Goal: Information Seeking & Learning: Learn about a topic

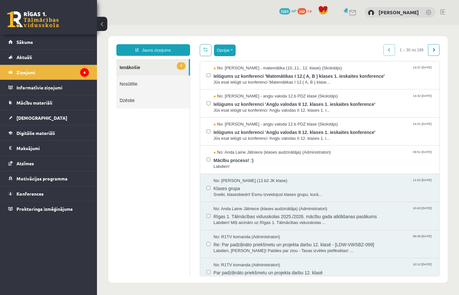
click at [236, 48] on button "Opcijas" at bounding box center [225, 51] width 22 height 12
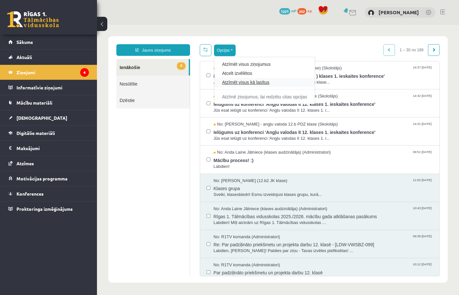
click at [232, 83] on link "Atzīmēt visus kā lasītus" at bounding box center [264, 82] width 85 height 6
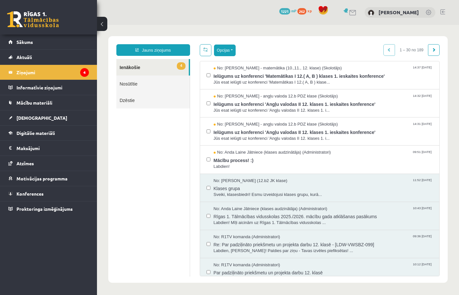
click at [227, 55] on button "Opcijas" at bounding box center [225, 51] width 22 height 12
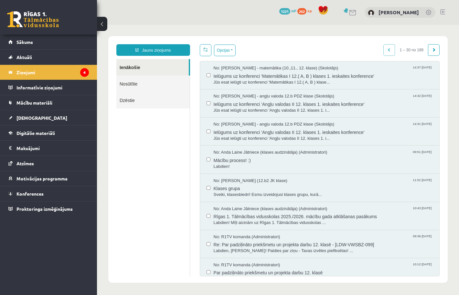
click at [252, 35] on body "Jauns ziņojums Ienākošie Nosūtītie Dzēstie ********* ********* ******* Opcijas …" at bounding box center [278, 160] width 362 height 270
click at [27, 114] on link "[DEMOGRAPHIC_DATA]" at bounding box center [48, 118] width 80 height 15
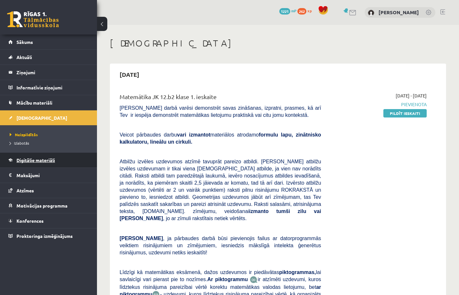
click at [34, 160] on span "Digitālie materiāli" at bounding box center [35, 160] width 38 height 6
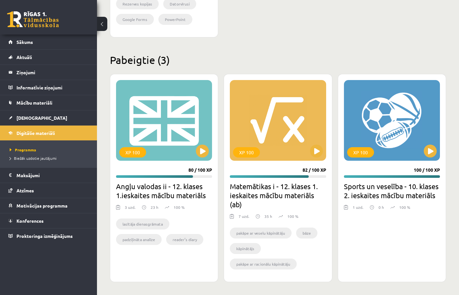
scroll to position [756, 0]
click at [203, 153] on button at bounding box center [202, 151] width 13 height 13
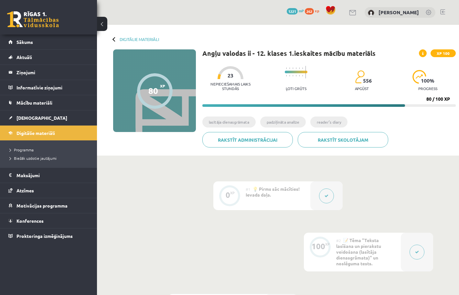
click at [331, 194] on button at bounding box center [326, 196] width 15 height 15
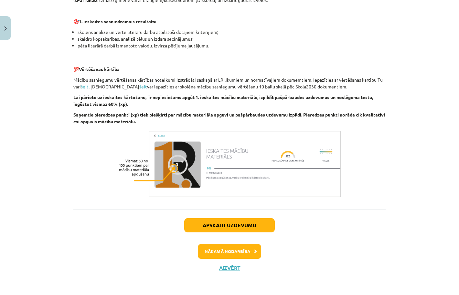
scroll to position [407, 0]
click at [245, 252] on button "Nākamā nodarbība" at bounding box center [229, 251] width 63 height 15
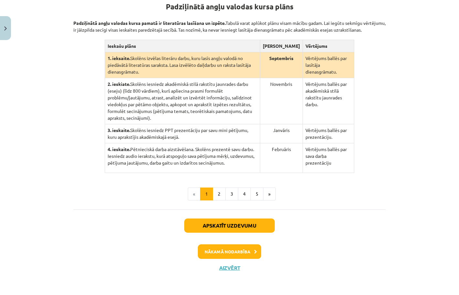
scroll to position [158, 0]
click at [222, 197] on button "2" at bounding box center [219, 194] width 13 height 13
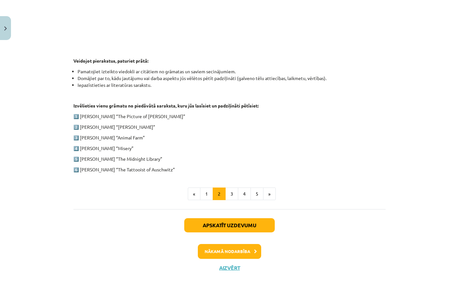
scroll to position [284, 0]
click at [231, 199] on button "3" at bounding box center [231, 194] width 13 height 13
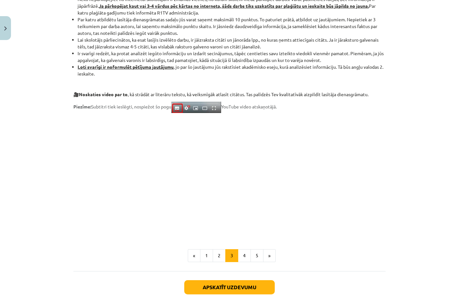
scroll to position [442, 0]
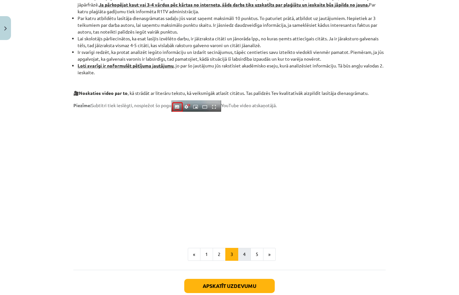
click at [245, 253] on button "4" at bounding box center [244, 254] width 13 height 13
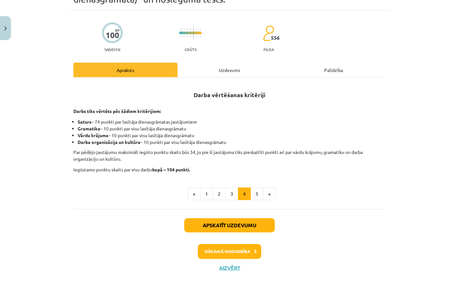
scroll to position [43, 0]
click at [259, 193] on button "5" at bounding box center [257, 194] width 13 height 13
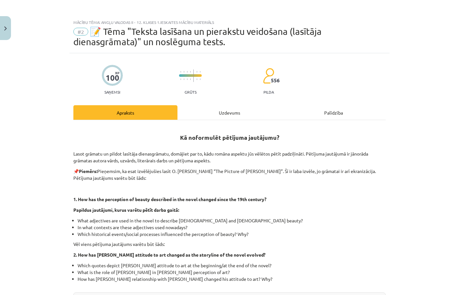
scroll to position [0, 0]
click at [230, 120] on div "Uzdevums" at bounding box center [229, 112] width 104 height 15
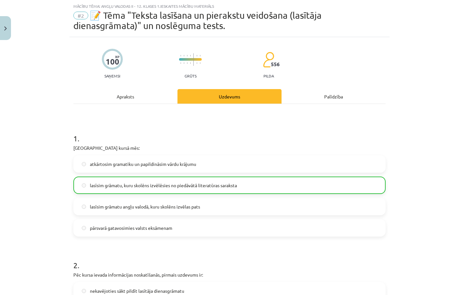
click at [128, 101] on div "Apraksts" at bounding box center [125, 96] width 104 height 15
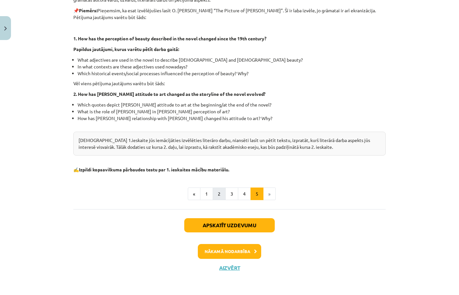
click at [220, 194] on button "2" at bounding box center [219, 194] width 13 height 13
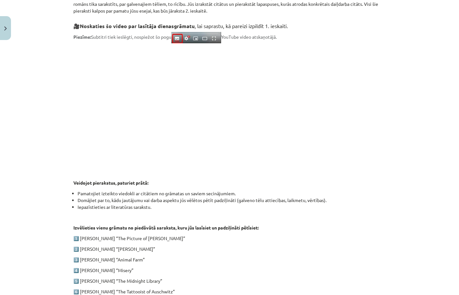
scroll to position [126, 0]
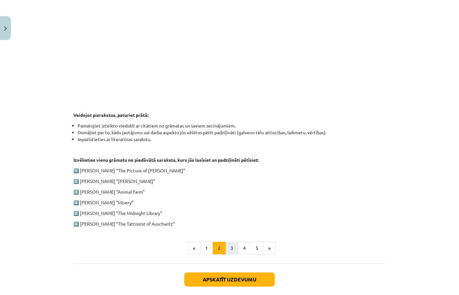
click at [232, 245] on button "3" at bounding box center [231, 248] width 13 height 13
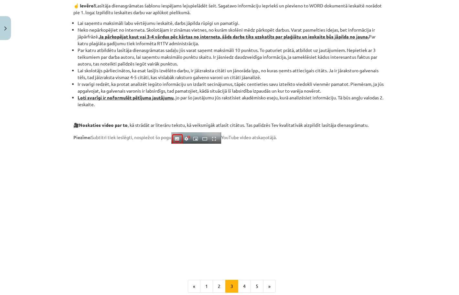
scroll to position [486, 0]
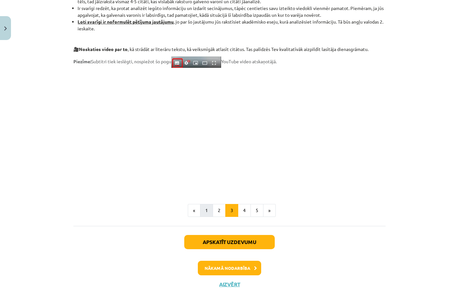
click at [208, 215] on button "1" at bounding box center [206, 210] width 13 height 13
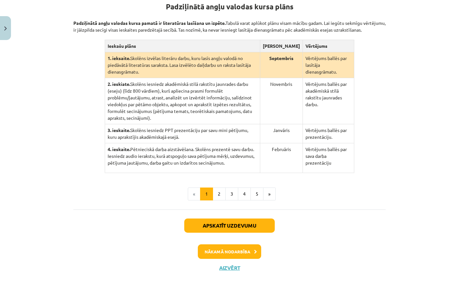
scroll to position [158, 0]
click at [229, 256] on button "Nākamā nodarbība" at bounding box center [229, 252] width 63 height 15
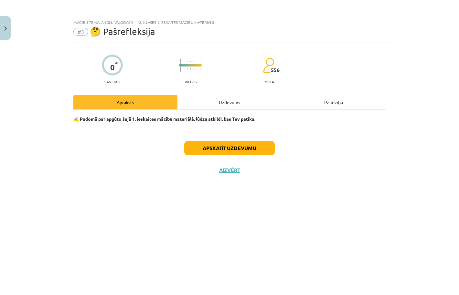
click at [222, 111] on div "✍️ Padomā par apgūto šajā 1. ieskaites mācību materiālā, lūdzu atbildi, kas Tev…" at bounding box center [229, 121] width 312 height 22
click at [229, 171] on button "Aizvērt" at bounding box center [229, 170] width 25 height 6
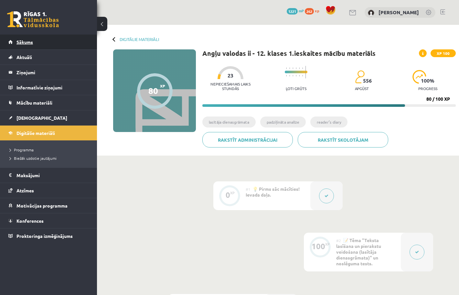
click at [26, 45] on link "Sākums" at bounding box center [48, 42] width 80 height 15
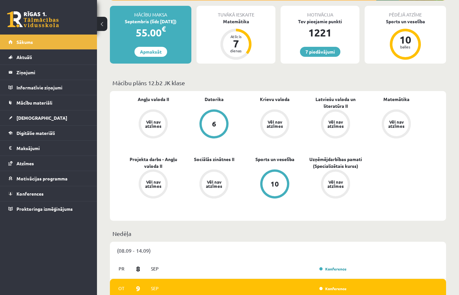
scroll to position [117, 0]
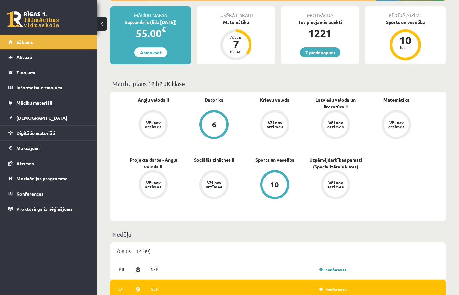
click at [329, 51] on link "7 piedāvājumi" at bounding box center [320, 53] width 40 height 10
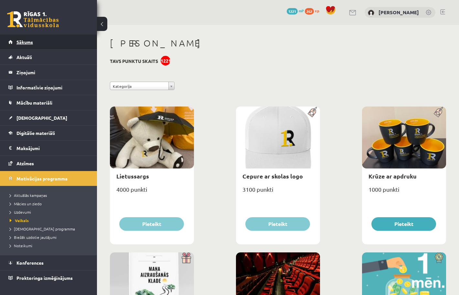
click at [29, 42] on span "Sākums" at bounding box center [24, 42] width 16 height 6
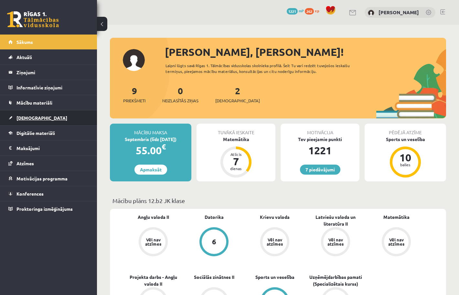
click at [29, 118] on span "[DEMOGRAPHIC_DATA]" at bounding box center [41, 118] width 51 height 6
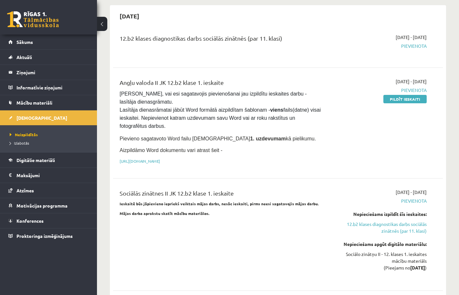
scroll to position [353, 0]
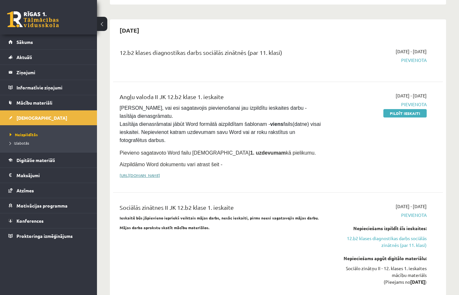
click at [160, 173] on link "https://drive.google.com/drive/folders/1IHE_ip15KOAbO2Se1NDGwZ2e__vlzPUf?usp=sh…" at bounding box center [140, 175] width 40 height 5
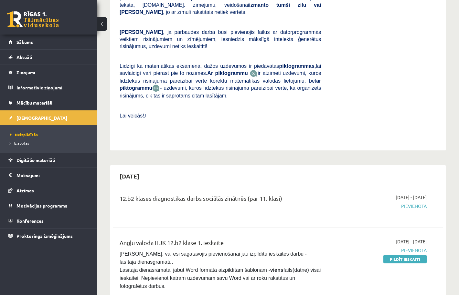
scroll to position [207, 0]
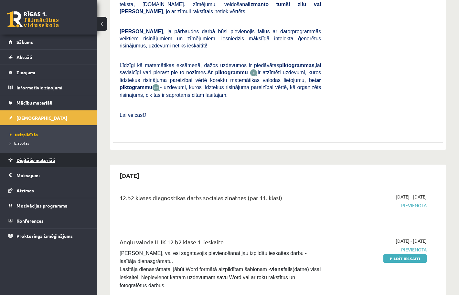
click at [41, 162] on span "Digitālie materiāli" at bounding box center [35, 160] width 38 height 6
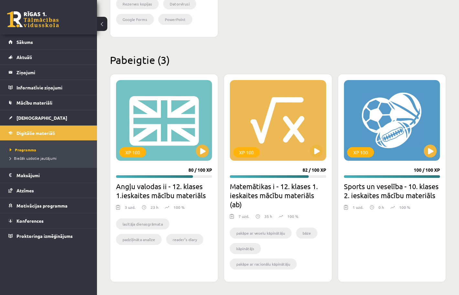
scroll to position [756, 0]
click at [201, 152] on button at bounding box center [202, 151] width 13 height 13
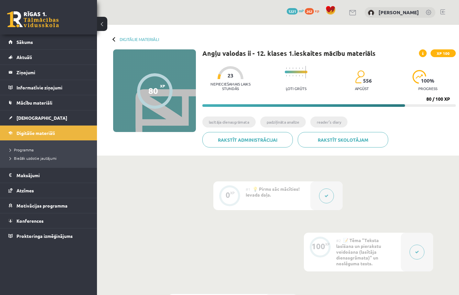
click at [324, 194] on button at bounding box center [326, 196] width 15 height 15
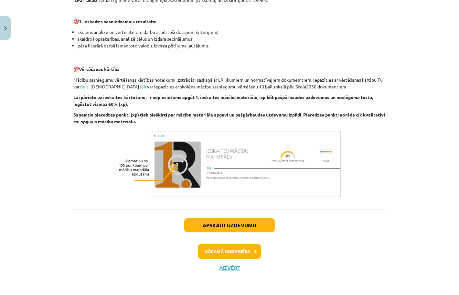
click at [231, 253] on button "Nākamā nodarbība" at bounding box center [229, 251] width 63 height 15
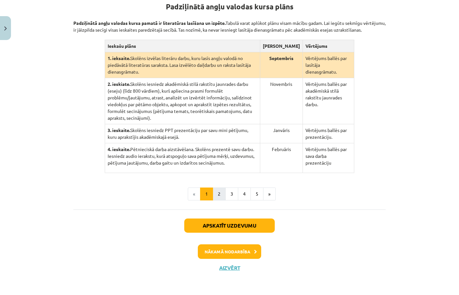
click at [220, 196] on button "2" at bounding box center [219, 194] width 13 height 13
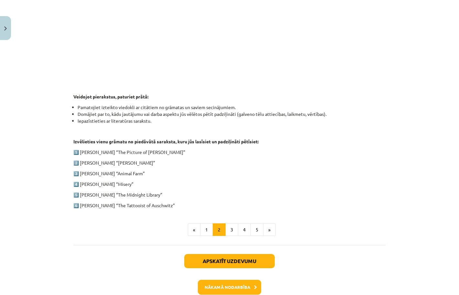
scroll to position [262, 0]
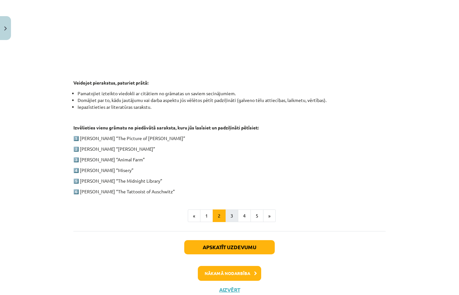
click at [231, 216] on button "3" at bounding box center [231, 216] width 13 height 13
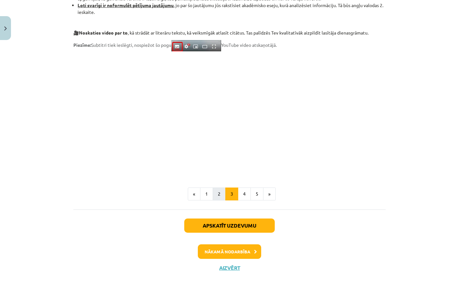
scroll to position [503, 0]
click at [242, 190] on button "4" at bounding box center [244, 194] width 13 height 13
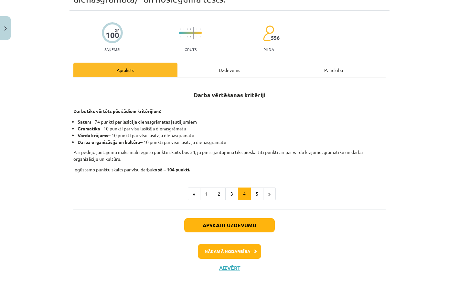
scroll to position [43, 0]
click at [254, 194] on button "5" at bounding box center [257, 194] width 13 height 13
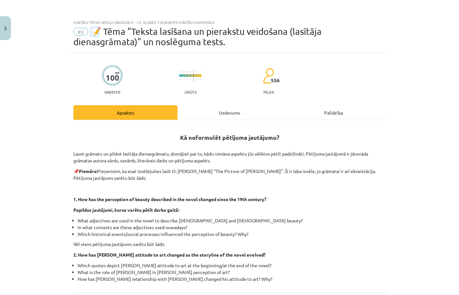
scroll to position [0, 0]
click at [4, 31] on button "Close" at bounding box center [5, 28] width 11 height 24
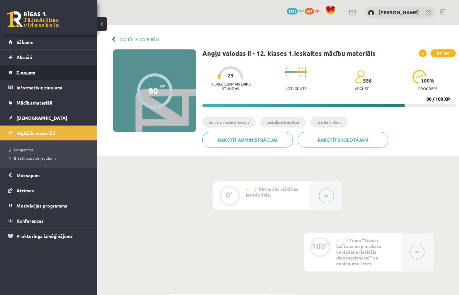
click at [27, 76] on legend "Ziņojumi 0" at bounding box center [52, 72] width 72 height 15
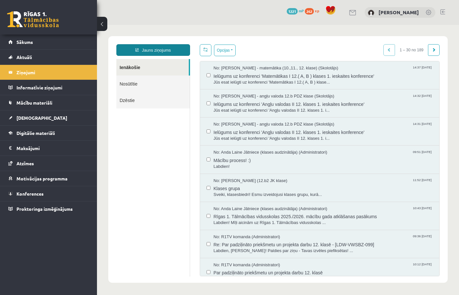
click at [175, 49] on link "Jauns ziņojums" at bounding box center [153, 50] width 74 height 12
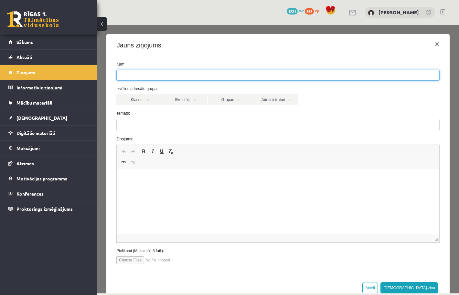
click at [168, 73] on ul at bounding box center [278, 75] width 323 height 10
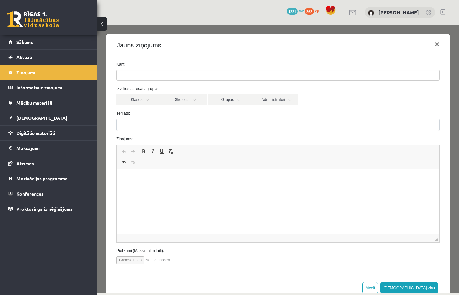
click at [170, 61] on div "Kam: Izvēlies adresātu grupas: Klases Skolotāji Grupas Administratori 12.b2 JK …" at bounding box center [277, 165] width 343 height 219
click at [180, 101] on link "Skolotāji" at bounding box center [184, 99] width 45 height 11
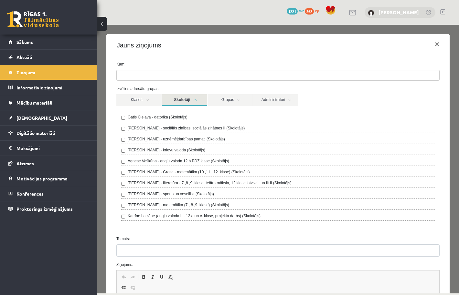
click at [400, 14] on link "[PERSON_NAME]" at bounding box center [399, 12] width 40 height 6
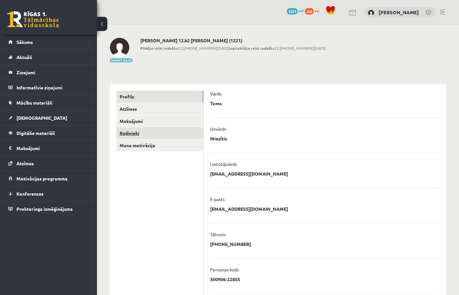
click at [130, 130] on link "Radinieki" at bounding box center [159, 133] width 87 height 12
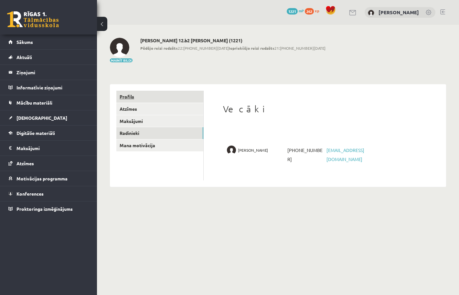
click at [131, 101] on link "Profils" at bounding box center [159, 97] width 87 height 12
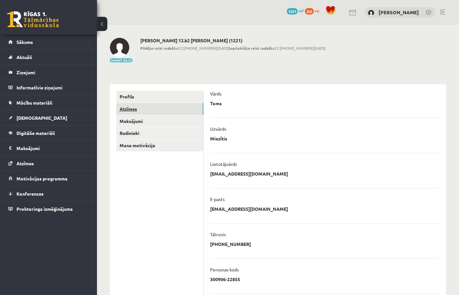
click at [131, 110] on link "Atzīmes" at bounding box center [159, 109] width 87 height 12
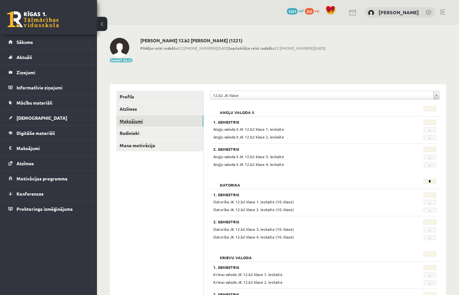
click at [138, 121] on link "Maksājumi" at bounding box center [159, 121] width 87 height 12
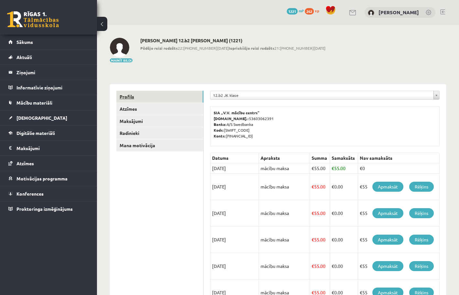
click at [128, 96] on link "Profils" at bounding box center [159, 97] width 87 height 12
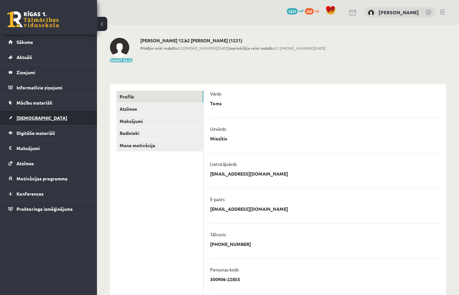
click at [44, 115] on link "[DEMOGRAPHIC_DATA]" at bounding box center [48, 118] width 80 height 15
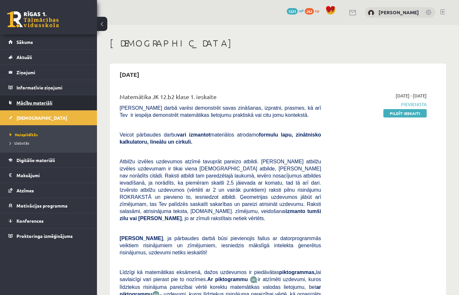
click at [34, 103] on span "Mācību materiāli" at bounding box center [34, 103] width 36 height 6
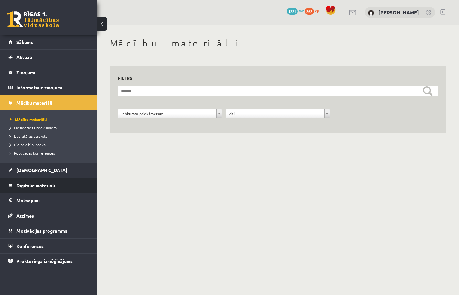
click at [34, 188] on link "Digitālie materiāli" at bounding box center [48, 185] width 80 height 15
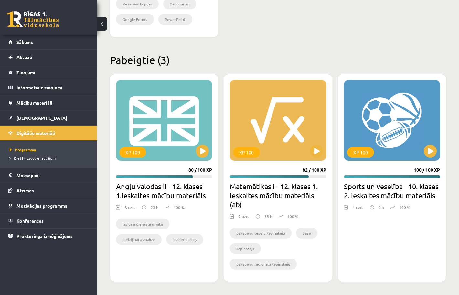
scroll to position [756, 0]
click at [201, 151] on button at bounding box center [202, 151] width 13 height 13
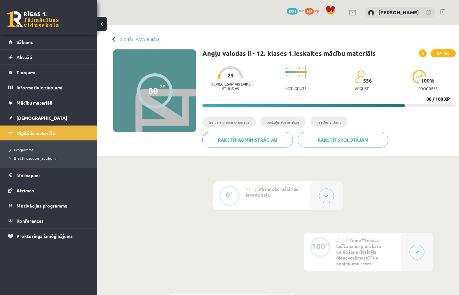
click at [326, 199] on button at bounding box center [326, 196] width 15 height 15
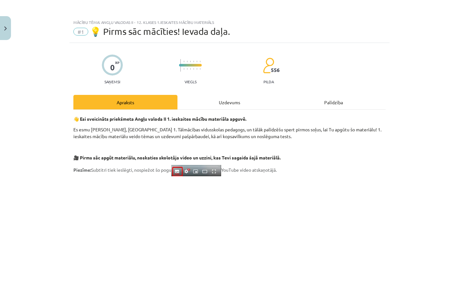
click at [222, 103] on div "Uzdevums" at bounding box center [229, 102] width 104 height 15
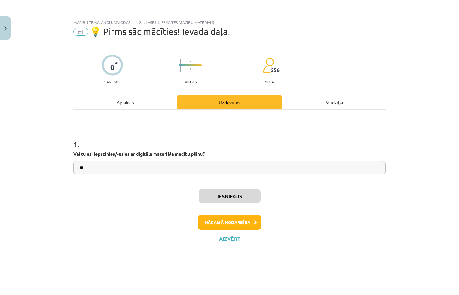
click at [166, 102] on div "Apraksts" at bounding box center [125, 102] width 104 height 15
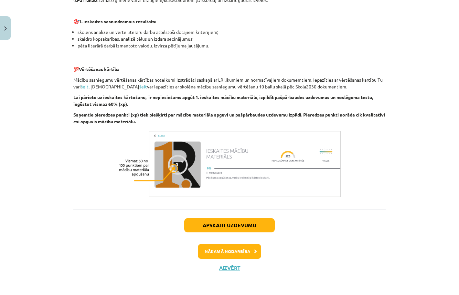
click at [233, 251] on button "Nākamā nodarbība" at bounding box center [229, 251] width 63 height 15
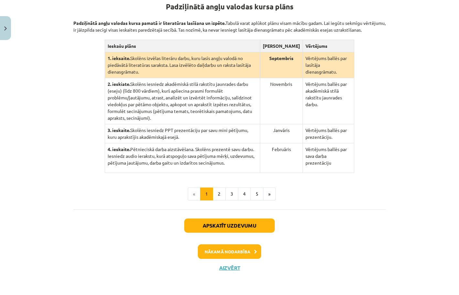
scroll to position [158, 0]
click at [218, 191] on button "2" at bounding box center [219, 194] width 13 height 13
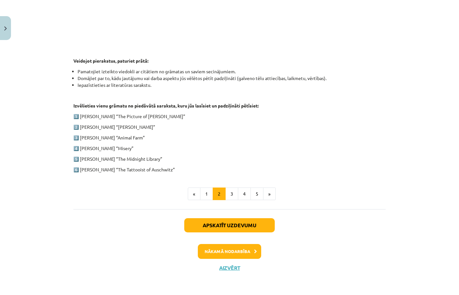
scroll to position [284, 0]
click at [231, 192] on button "3" at bounding box center [231, 194] width 13 height 13
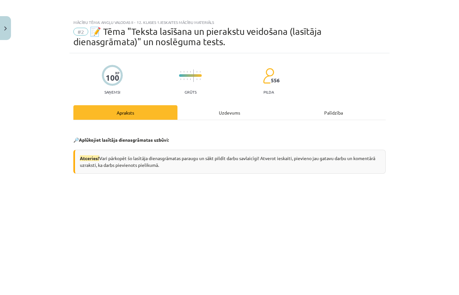
scroll to position [0, 0]
